Goal: Task Accomplishment & Management: Use online tool/utility

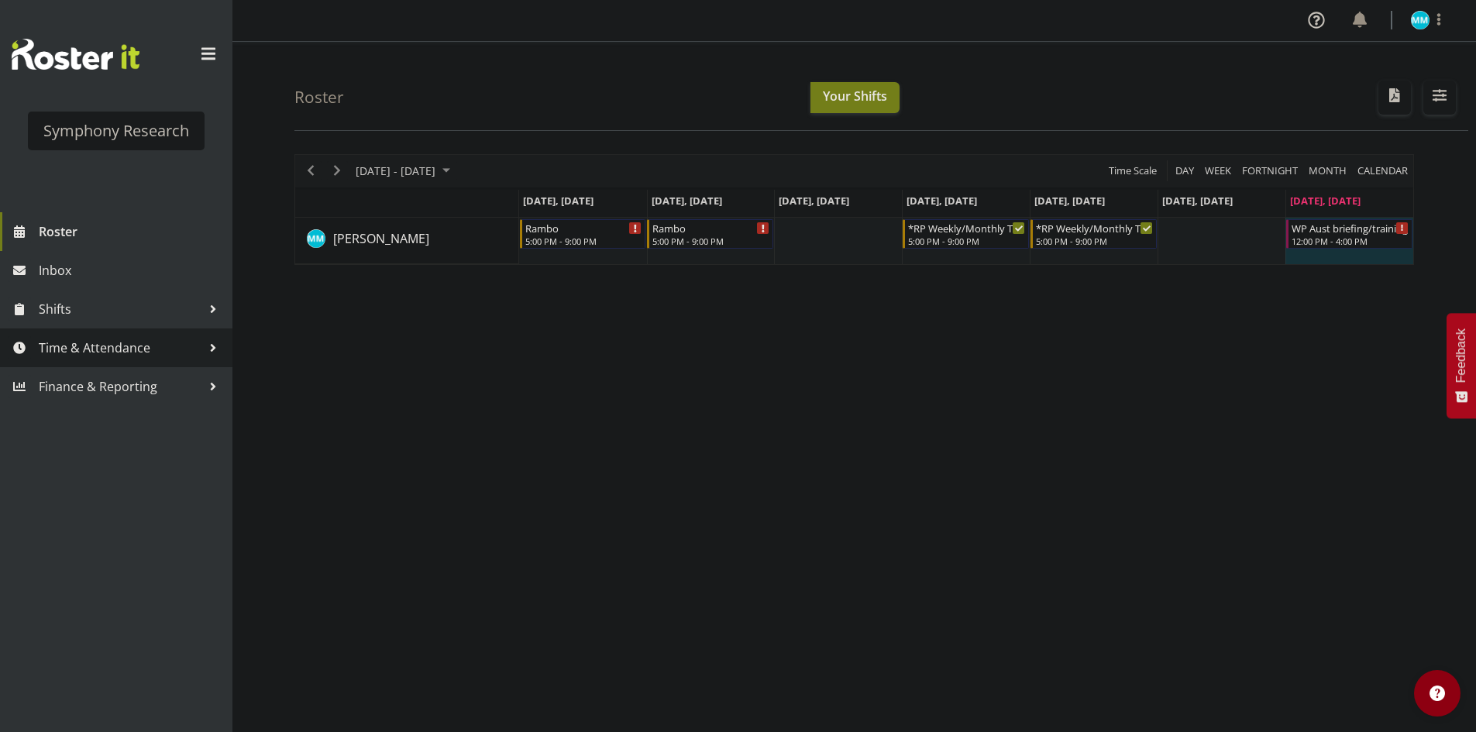
click at [123, 347] on span "Time & Attendance" at bounding box center [120, 347] width 163 height 23
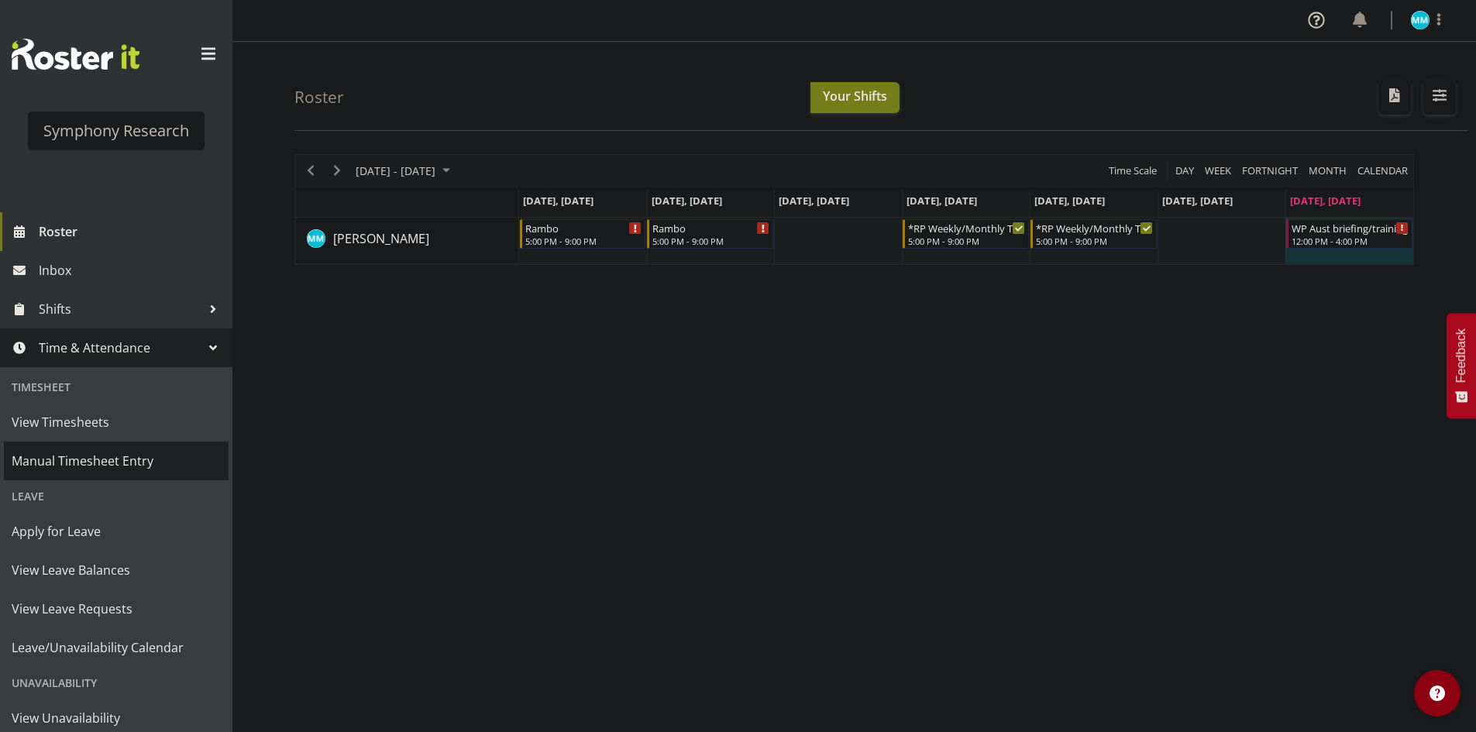
click at [105, 459] on span "Manual Timesheet Entry" at bounding box center [116, 460] width 209 height 23
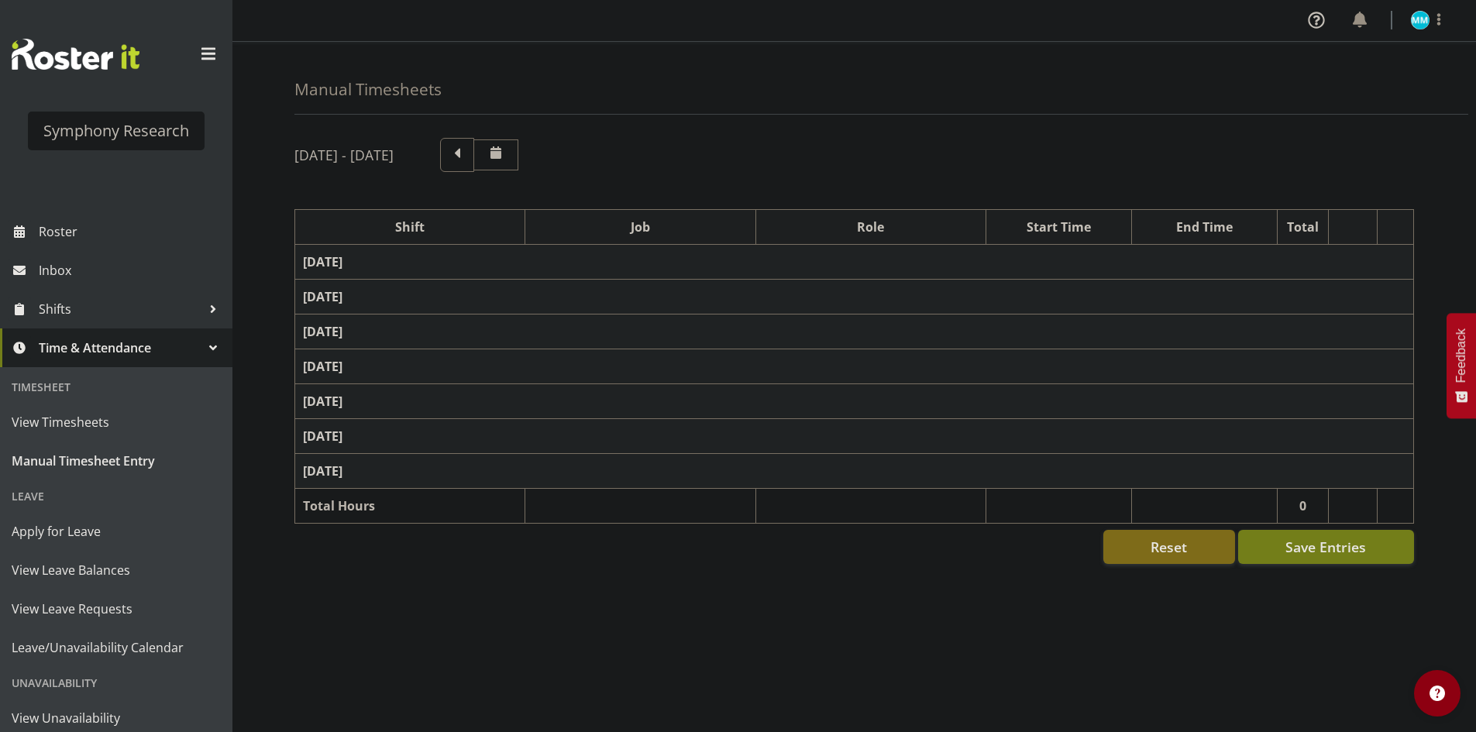
select select "2690"
select select "10461"
select select "47"
select select "48116"
select select "10458"
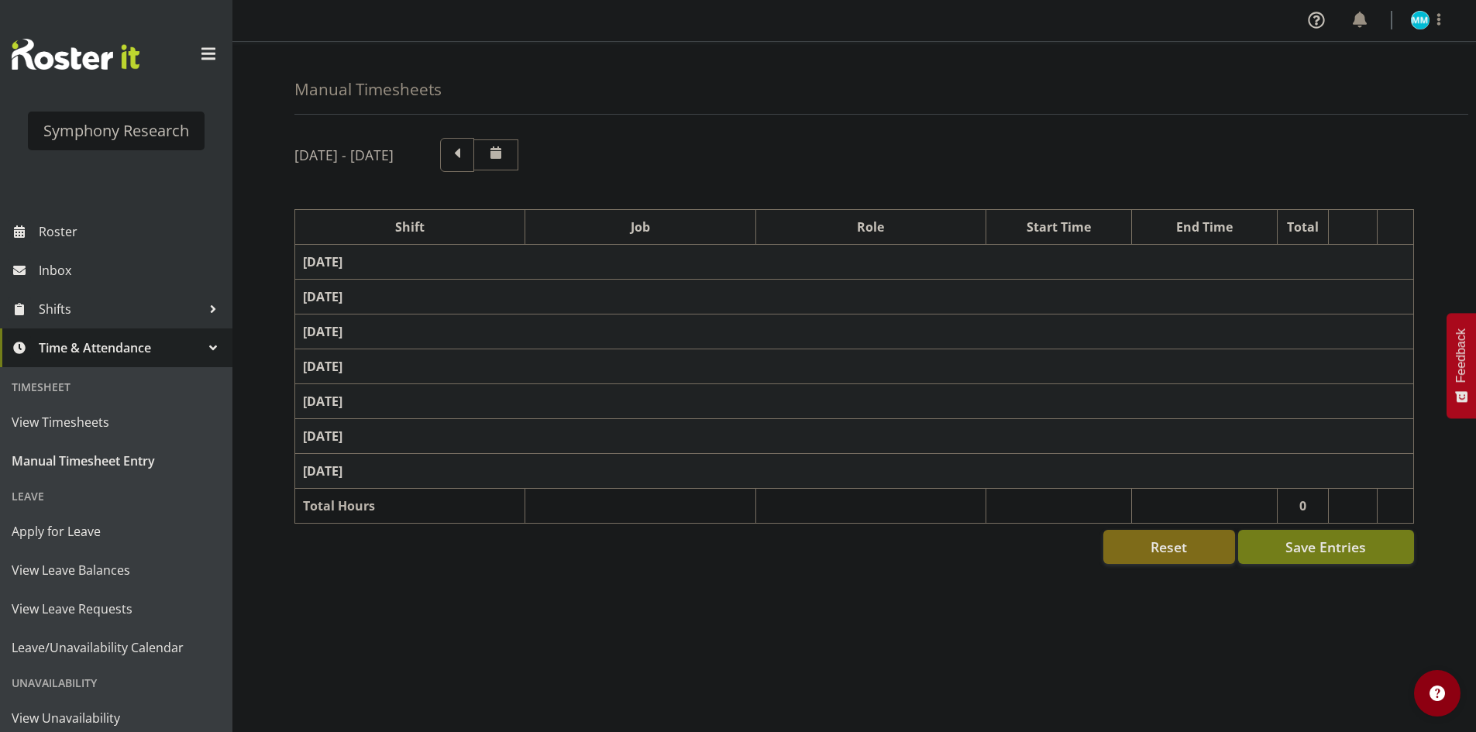
select select "47"
select select "48116"
select select "10458"
select select "47"
select select "48116"
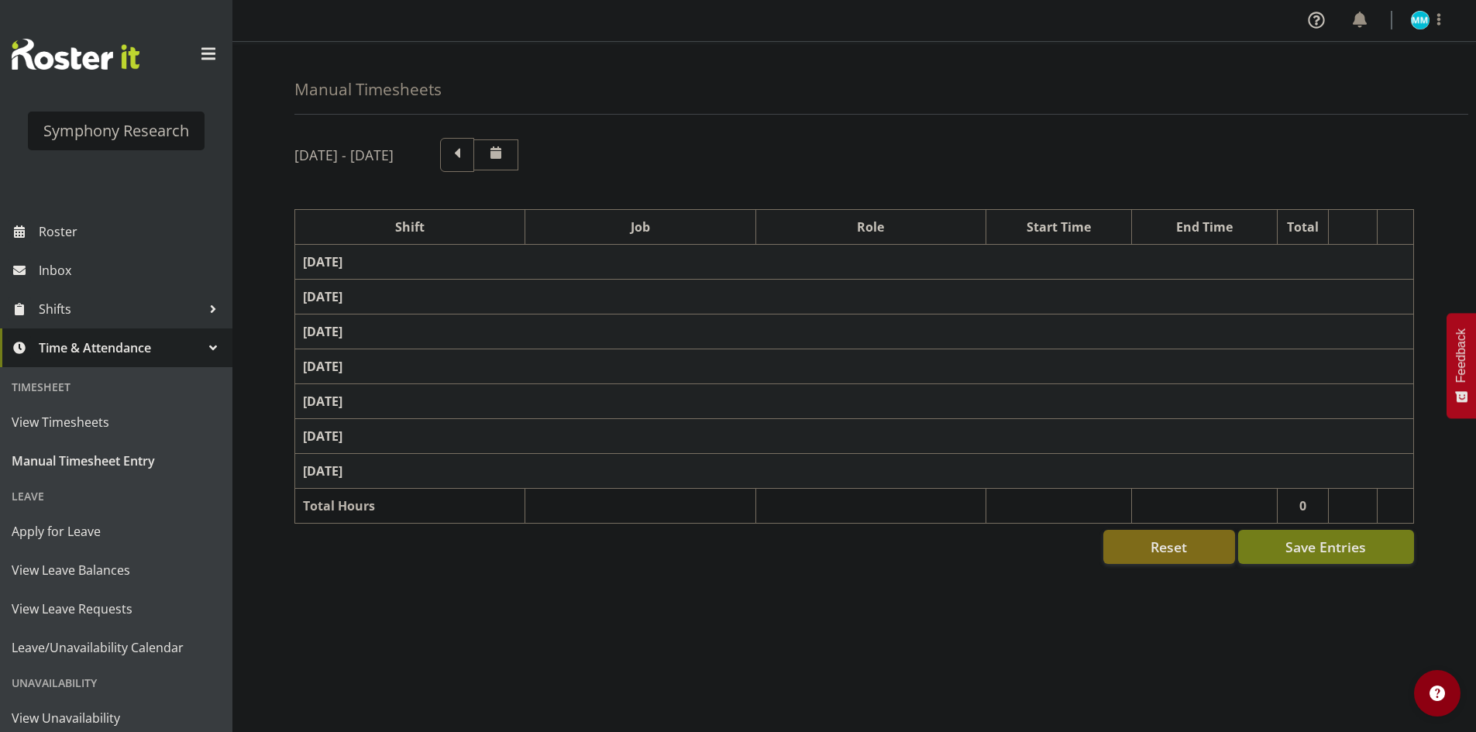
select select "10458"
select select "47"
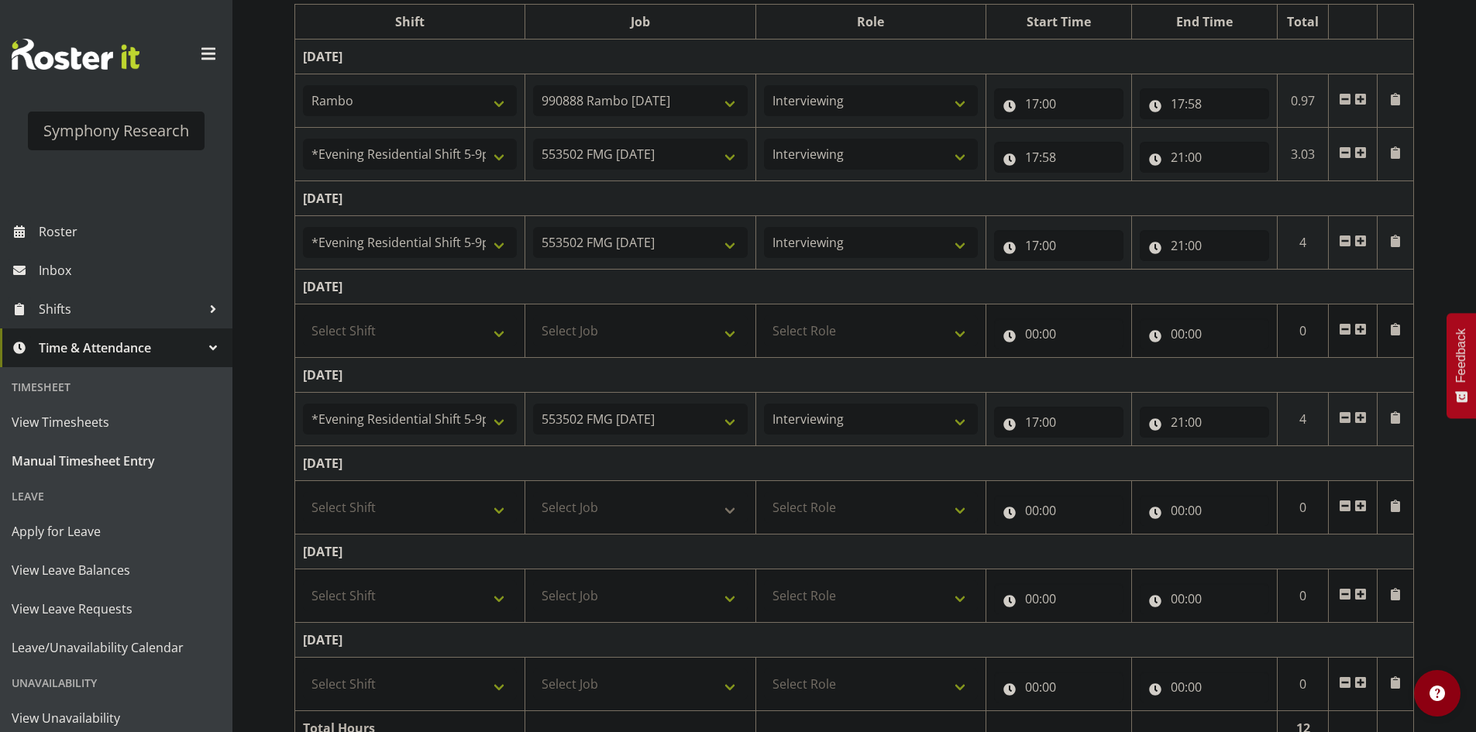
scroll to position [283, 0]
